Goal: Navigation & Orientation: Find specific page/section

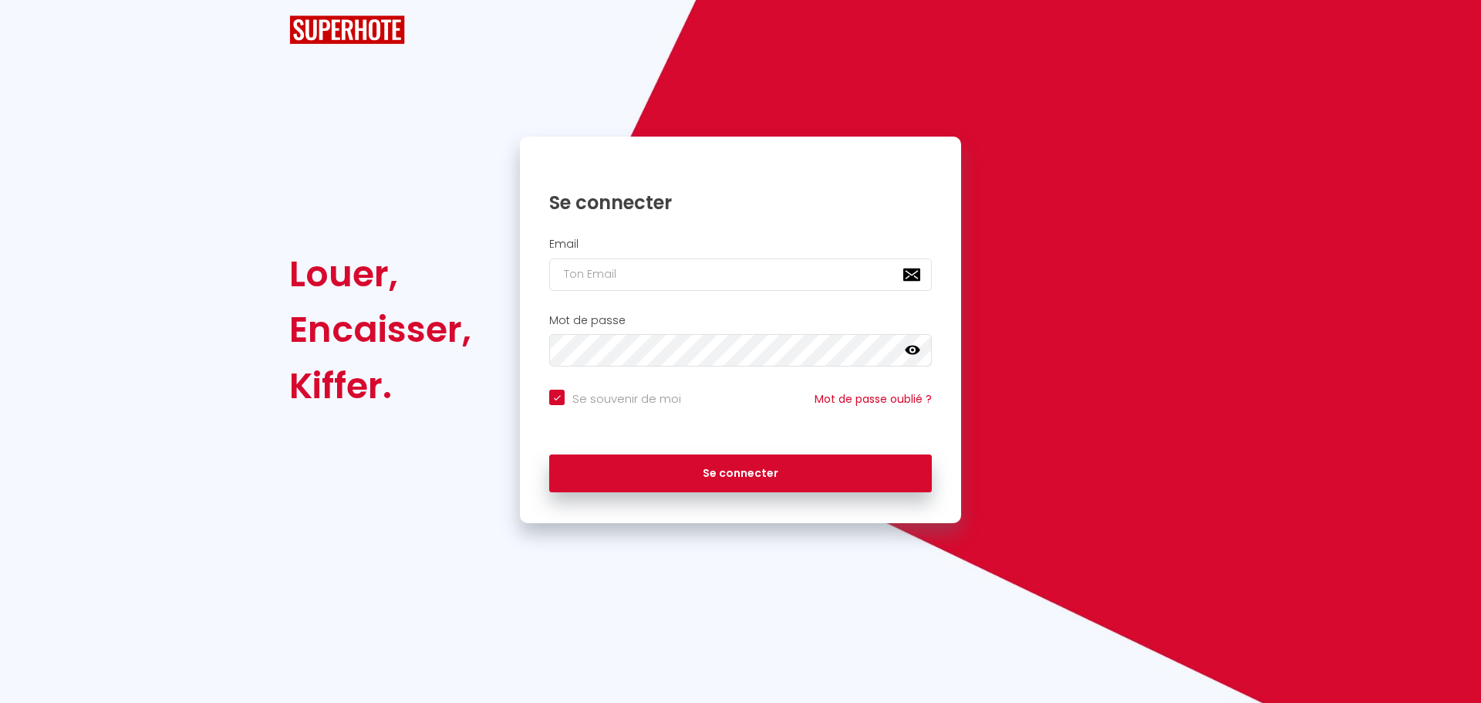
checkbox input "true"
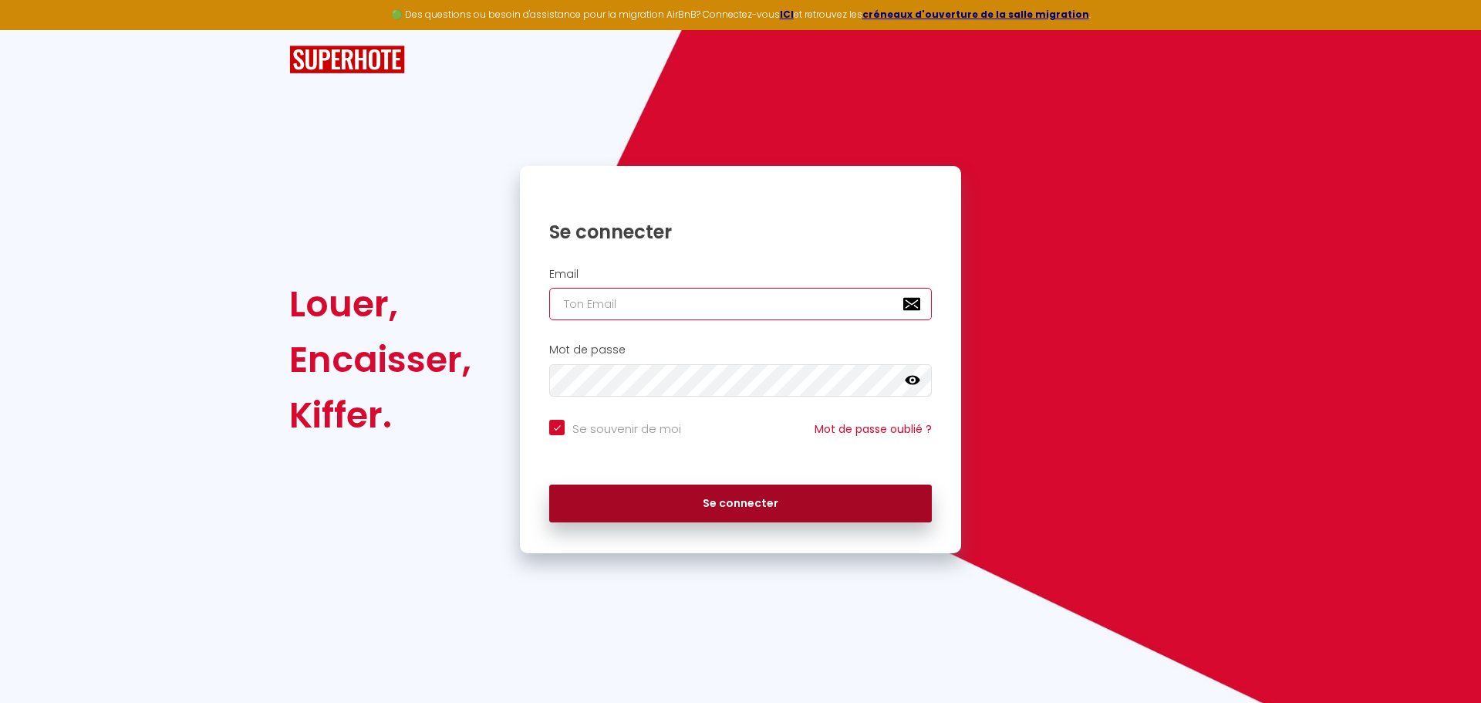
type input "[PERSON_NAME][EMAIL_ADDRESS][PERSON_NAME][DOMAIN_NAME]"
click at [686, 502] on button "Se connecter" at bounding box center [740, 503] width 383 height 39
checkbox input "true"
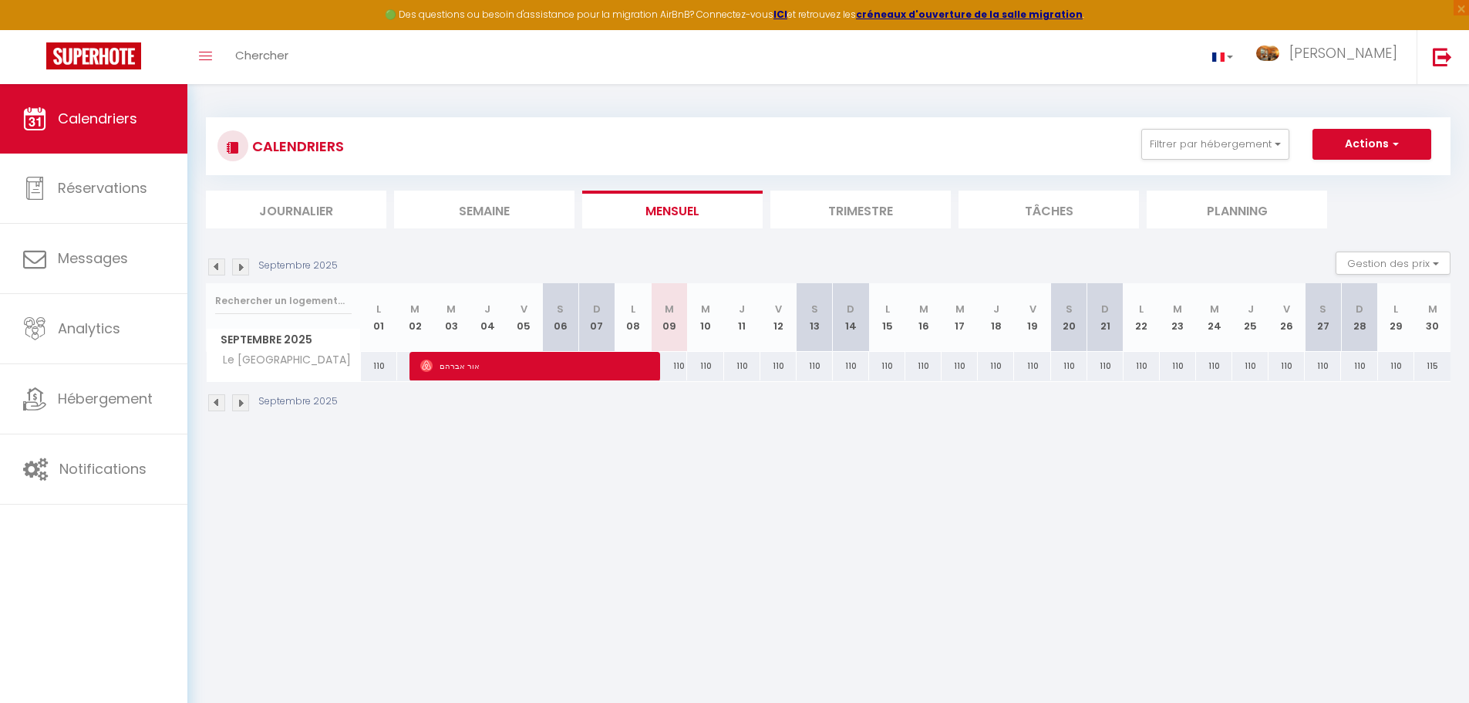
click at [866, 206] on li "Trimestre" at bounding box center [861, 210] width 180 height 38
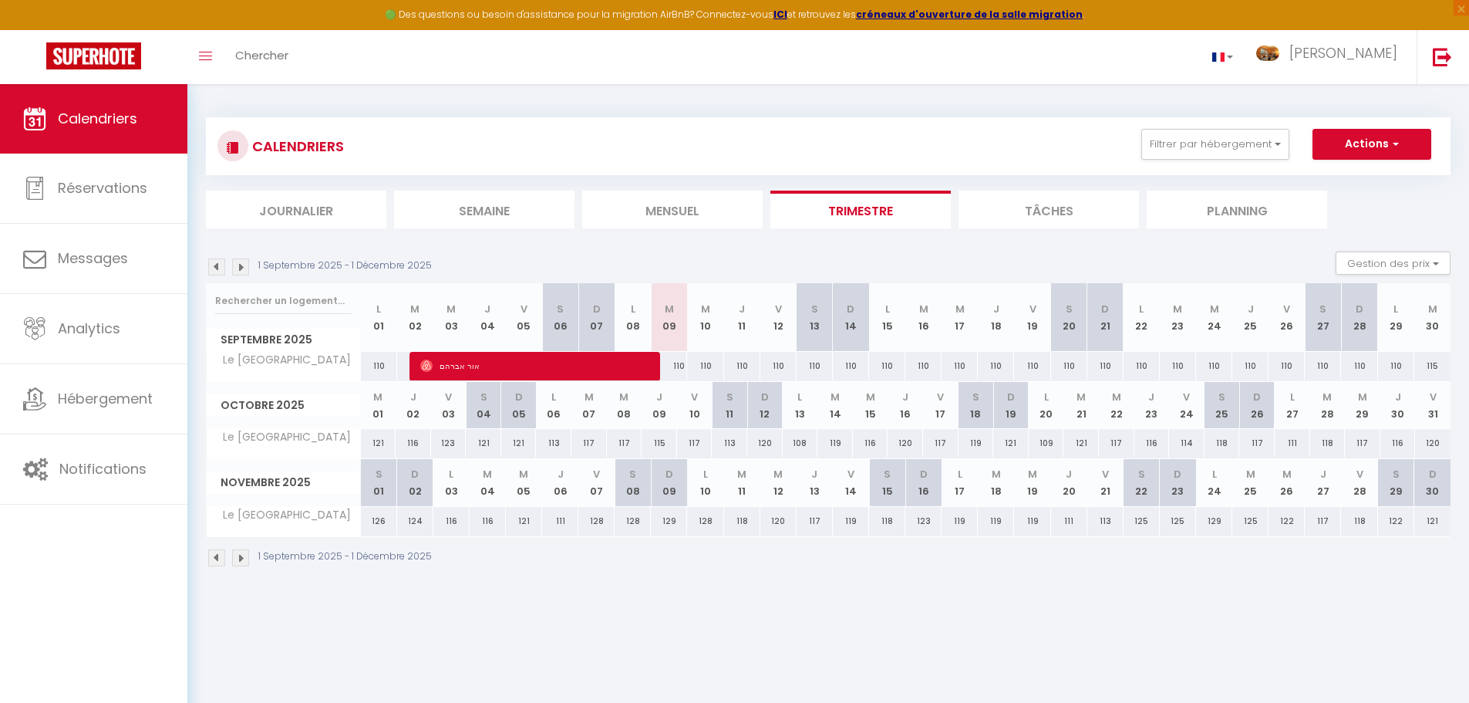
click at [237, 558] on img at bounding box center [240, 557] width 17 height 17
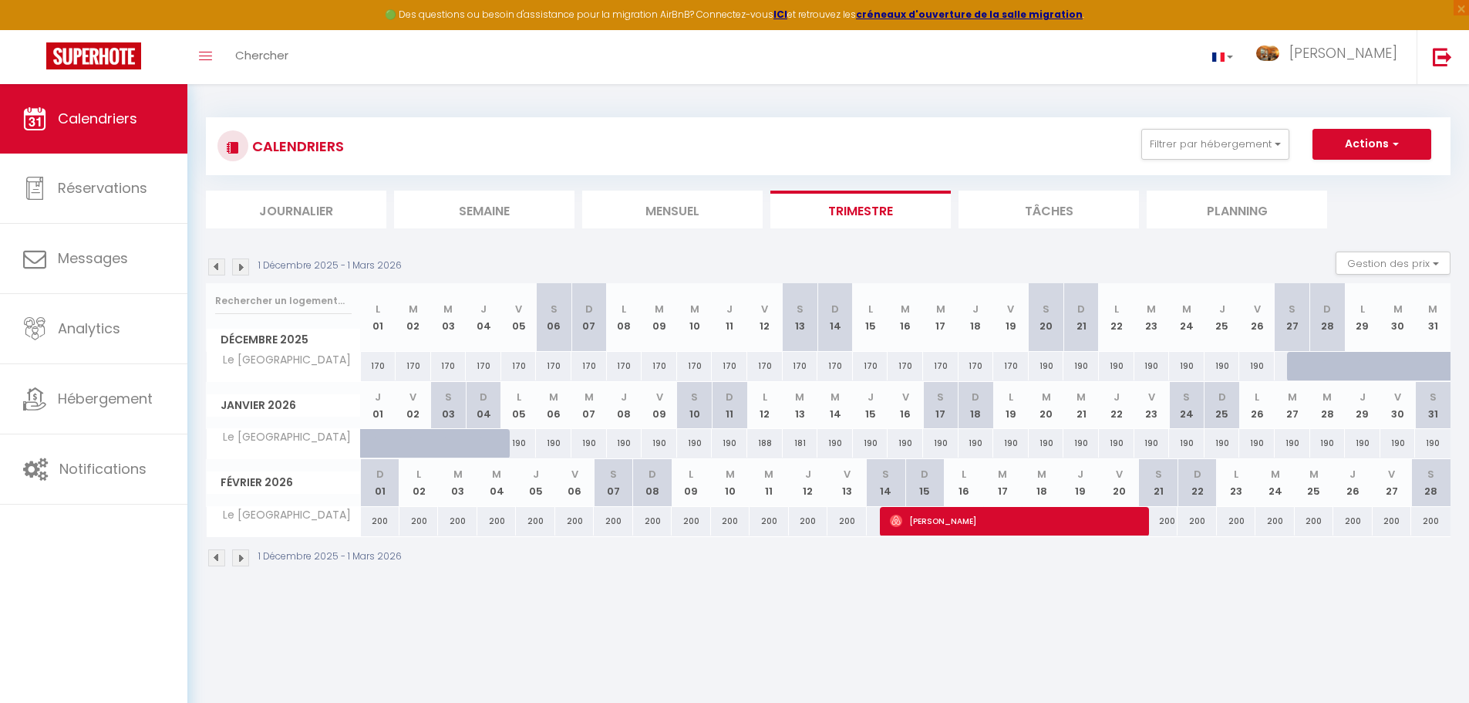
click at [237, 558] on img at bounding box center [240, 557] width 17 height 17
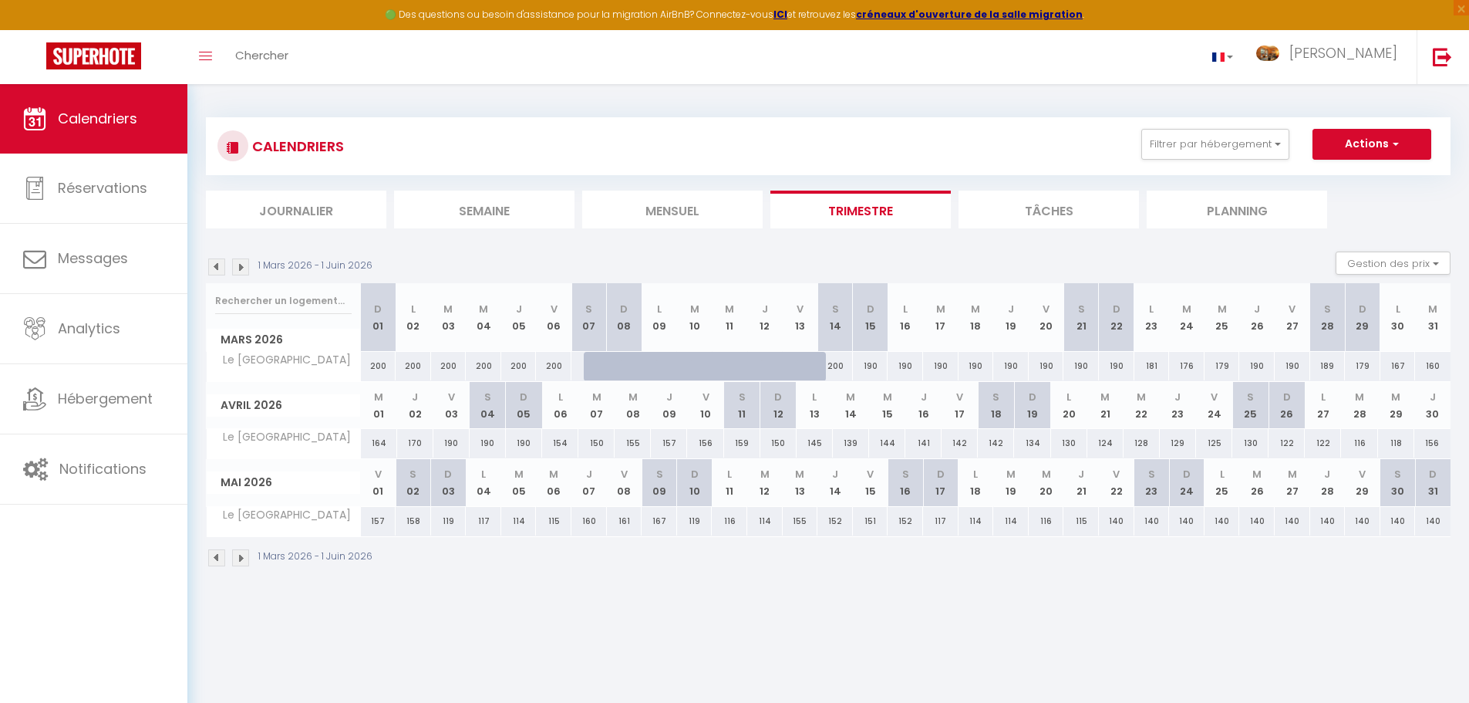
click at [237, 558] on img at bounding box center [240, 557] width 17 height 17
